Goal: Find specific page/section: Find specific page/section

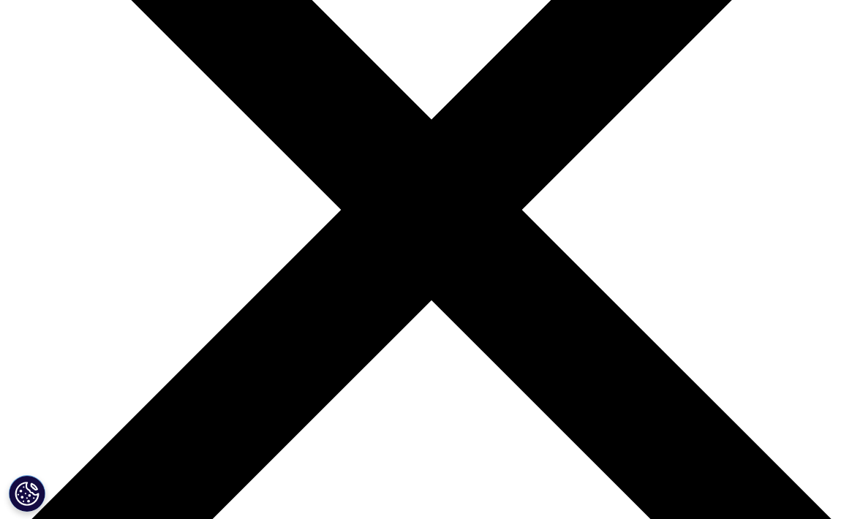
scroll to position [239, 0]
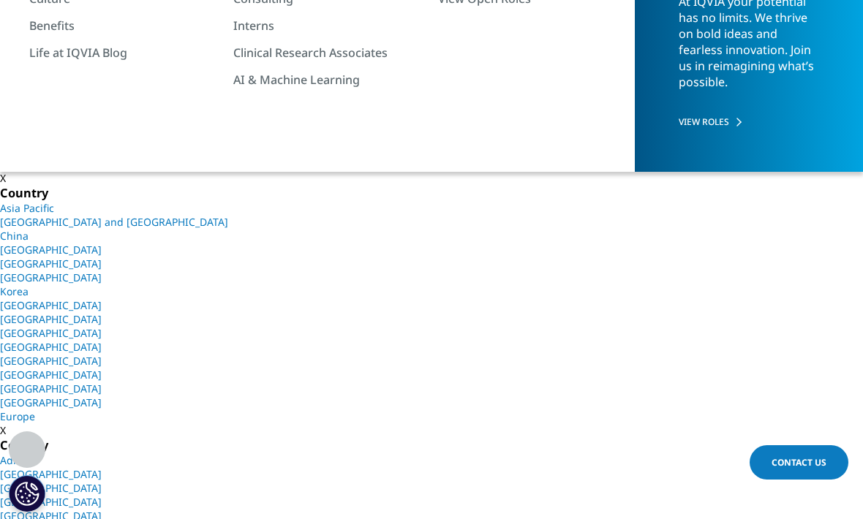
click at [70, 99] on link "North America" at bounding box center [51, 93] width 102 height 14
click at [102, 157] on link "[GEOGRAPHIC_DATA]" at bounding box center [51, 150] width 102 height 14
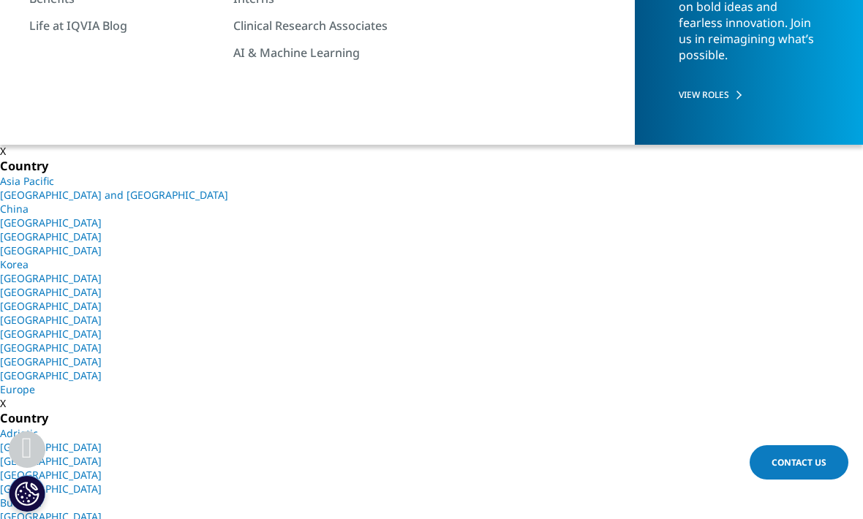
scroll to position [260, 0]
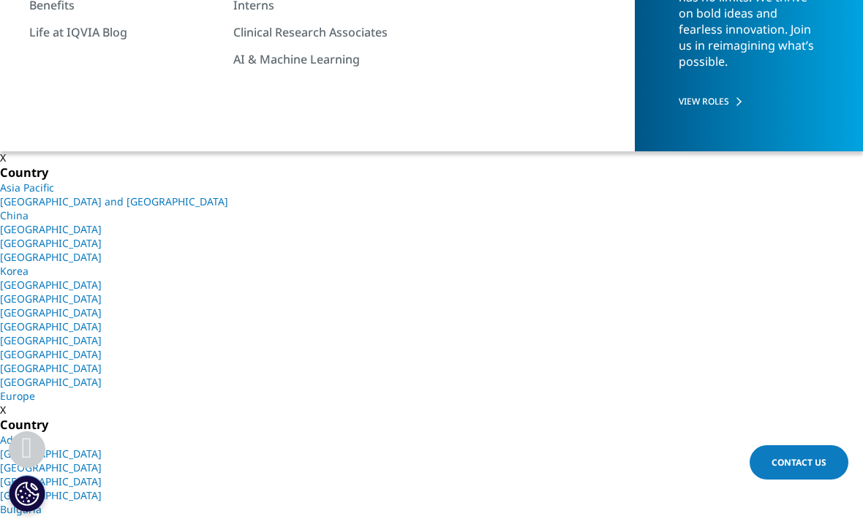
click at [79, 79] on link "North America" at bounding box center [51, 72] width 102 height 14
click at [102, 137] on link "[GEOGRAPHIC_DATA]" at bounding box center [51, 130] width 102 height 14
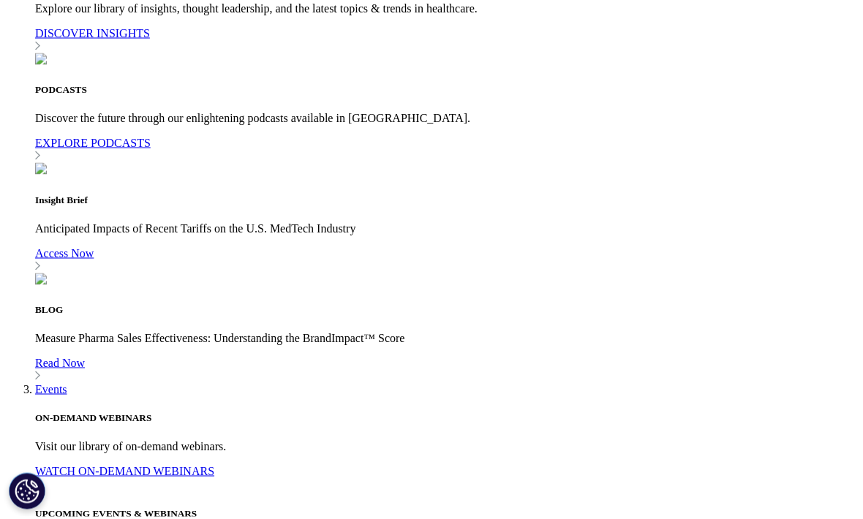
scroll to position [3359, 0]
